Goal: Task Accomplishment & Management: Manage account settings

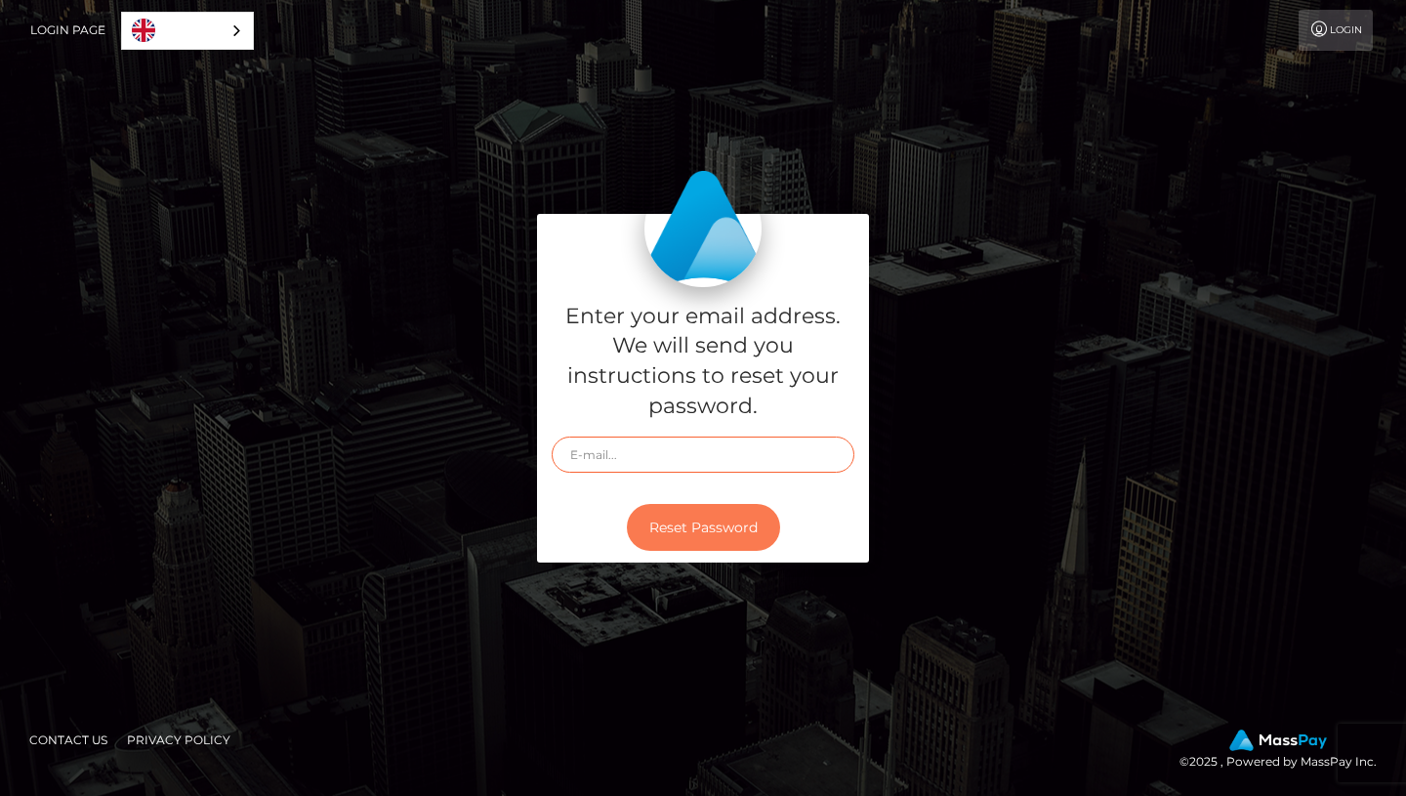
type input "[EMAIL_ADDRESS][DOMAIN_NAME]"
click at [705, 535] on button "Reset Password" at bounding box center [703, 528] width 153 height 48
type input "[EMAIL_ADDRESS][DOMAIN_NAME]"
click at [686, 532] on button "Reset Password" at bounding box center [703, 528] width 153 height 48
